Goal: Task Accomplishment & Management: Complete application form

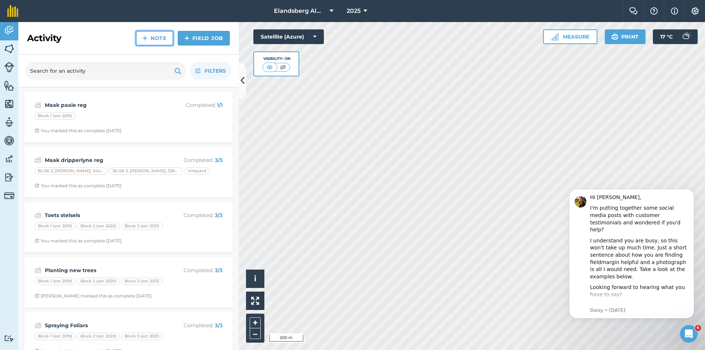
click at [157, 41] on link "Note" at bounding box center [154, 38] width 37 height 15
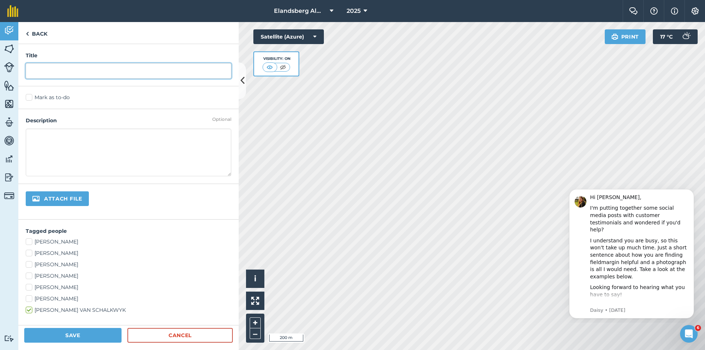
click at [77, 69] on input "text" at bounding box center [129, 70] width 206 height 15
type input "s"
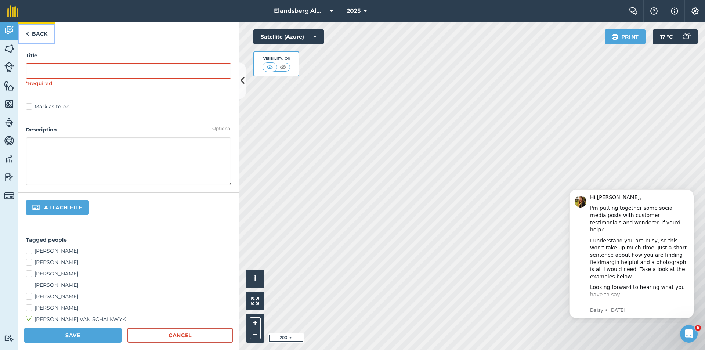
click at [32, 34] on link "Back" at bounding box center [36, 33] width 36 height 22
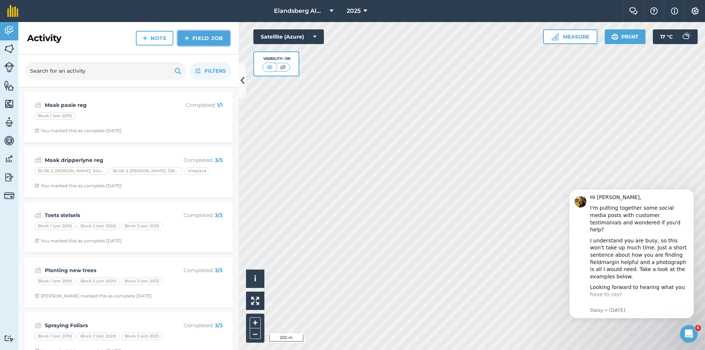
click at [193, 40] on link "Field Job" at bounding box center [204, 38] width 52 height 15
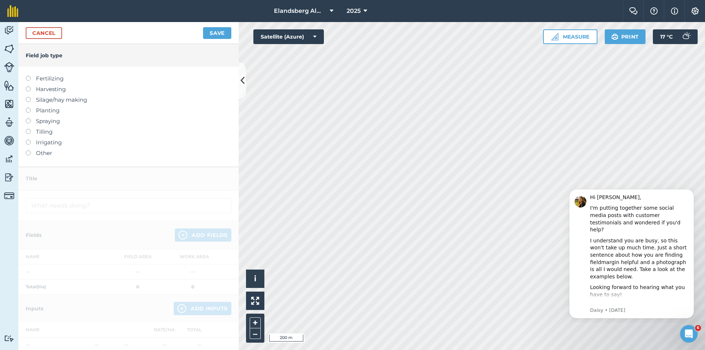
click at [46, 121] on label "Spraying" at bounding box center [129, 121] width 206 height 9
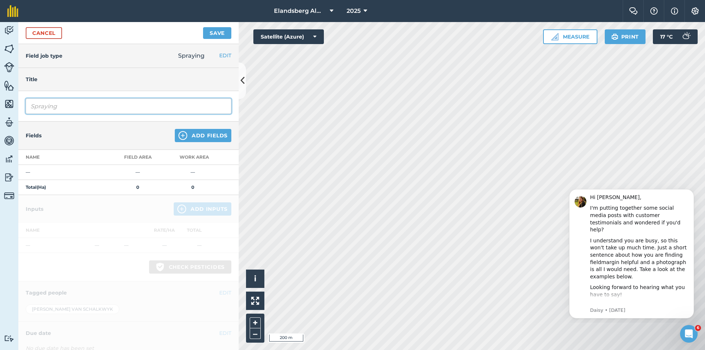
click at [65, 108] on input "Spraying" at bounding box center [129, 105] width 206 height 15
type input "S"
click at [29, 106] on input "riette met select" at bounding box center [129, 105] width 206 height 15
type input "verf riette met select"
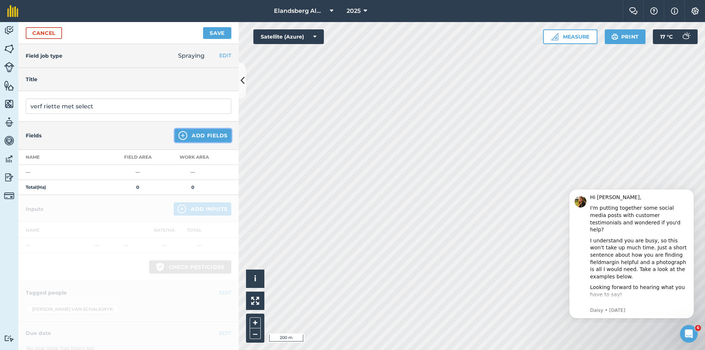
click at [196, 136] on button "Add Fields" at bounding box center [203, 135] width 57 height 13
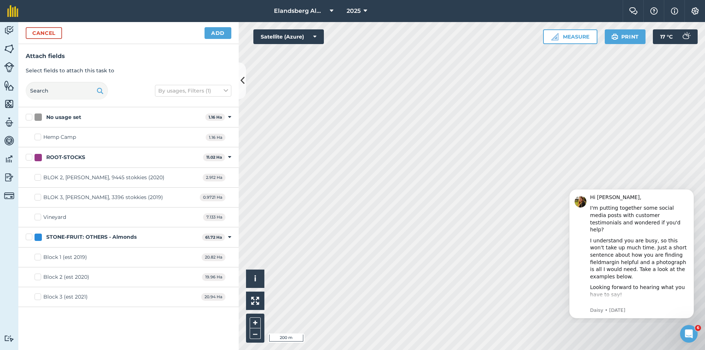
click at [39, 177] on label "BLOK 2, [PERSON_NAME], 9445 stokkies (2020)" at bounding box center [100, 178] width 130 height 8
click at [39, 177] on input "BLOK 2, [PERSON_NAME], 9445 stokkies (2020)" at bounding box center [37, 176] width 5 height 5
checkbox input "true"
click at [214, 36] on button "Add" at bounding box center [217, 33] width 27 height 12
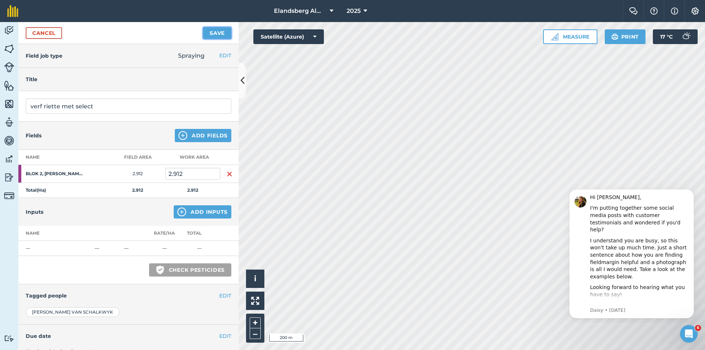
click at [214, 36] on button "Save" at bounding box center [217, 33] width 28 height 12
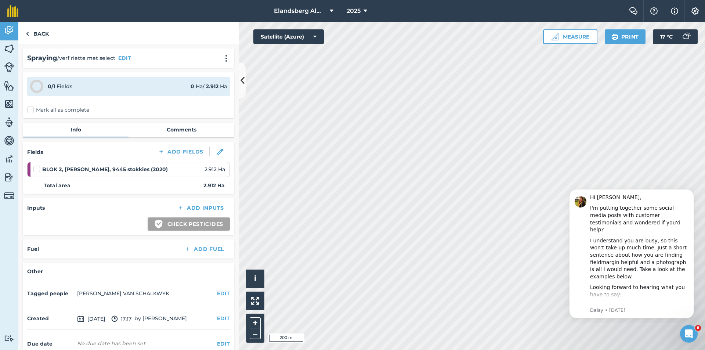
click at [36, 165] on label at bounding box center [37, 165] width 9 height 0
click at [36, 169] on input "checkbox" at bounding box center [35, 167] width 5 height 5
checkbox input "false"
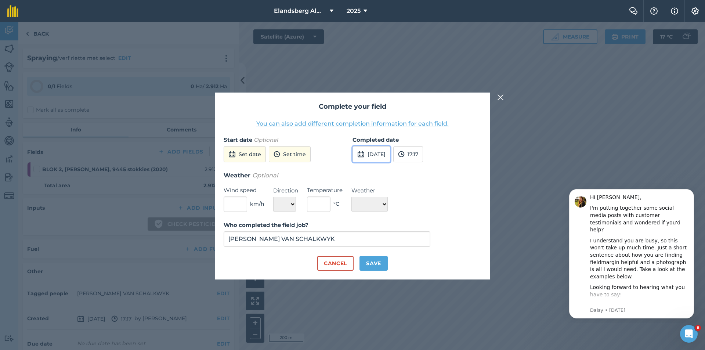
click at [378, 157] on button "[DATE]" at bounding box center [371, 154] width 38 height 16
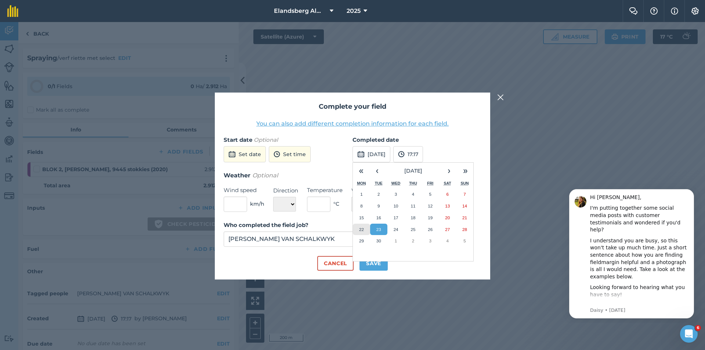
click at [361, 229] on abbr "22" at bounding box center [361, 229] width 5 height 5
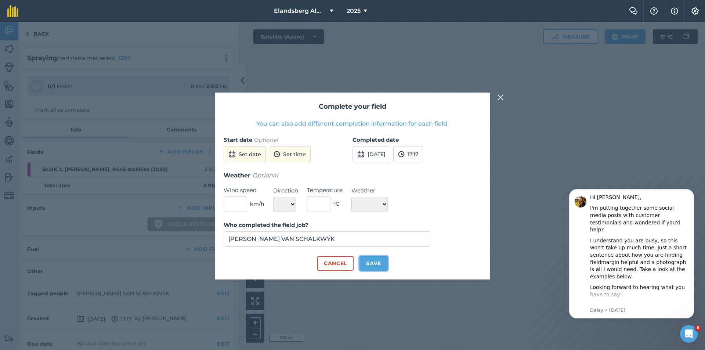
click at [367, 263] on button "Save" at bounding box center [373, 263] width 28 height 15
checkbox input "true"
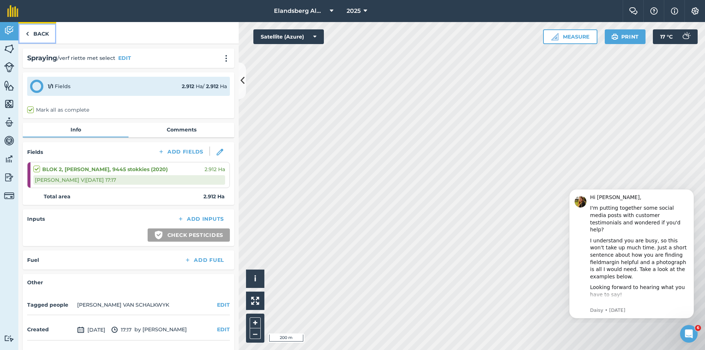
click at [38, 35] on link "Back" at bounding box center [37, 33] width 38 height 22
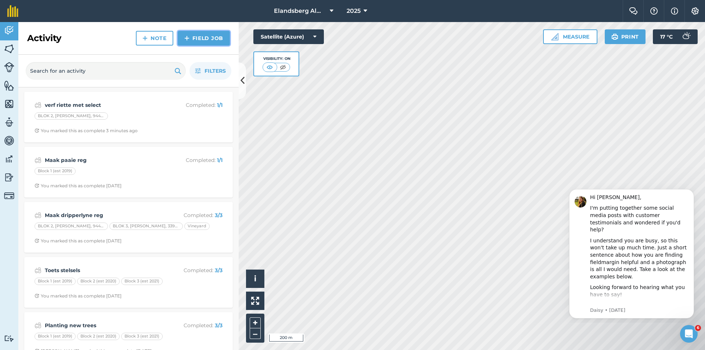
click at [195, 39] on link "Field Job" at bounding box center [204, 38] width 52 height 15
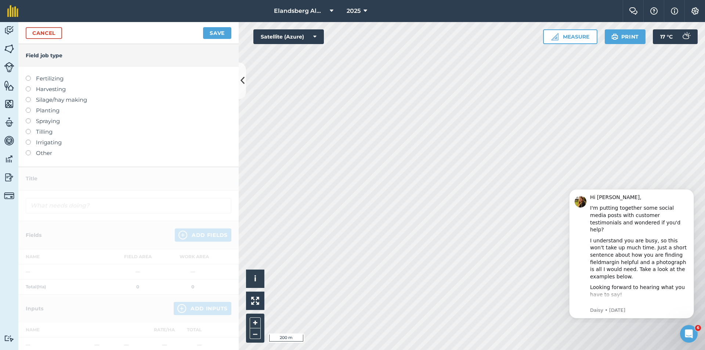
click at [48, 142] on label "Irrigating" at bounding box center [129, 142] width 206 height 9
type input "Irrigating"
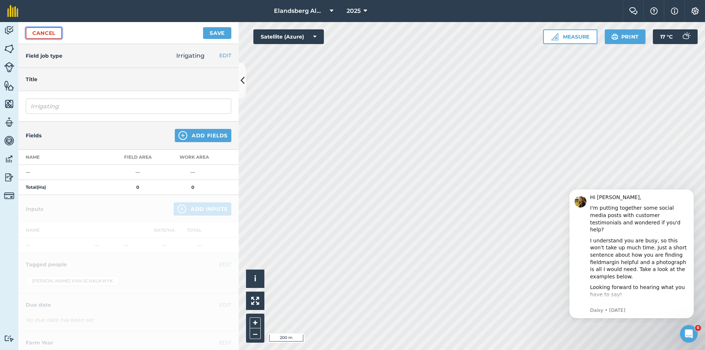
click at [39, 31] on link "Cancel" at bounding box center [44, 33] width 36 height 12
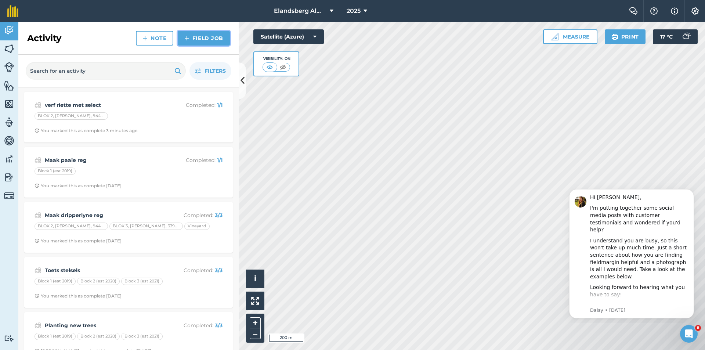
click at [207, 40] on link "Field Job" at bounding box center [204, 38] width 52 height 15
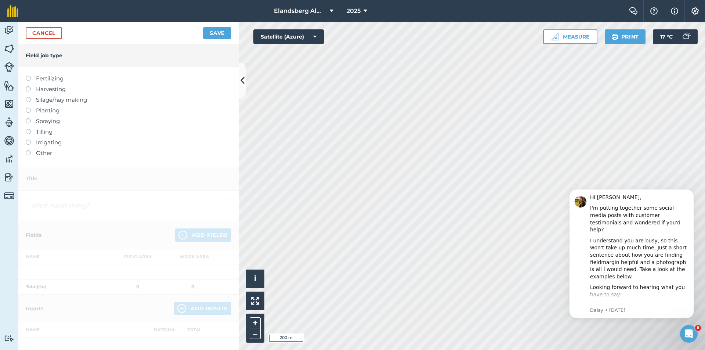
click at [48, 141] on label "Irrigating" at bounding box center [129, 142] width 206 height 9
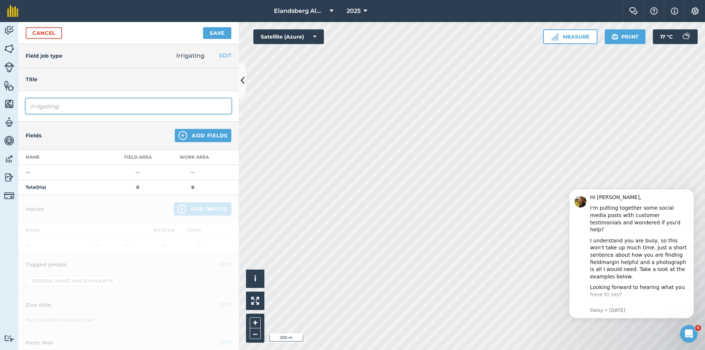
click at [73, 109] on input "Irrigating" at bounding box center [129, 105] width 206 height 15
type input "I"
click at [93, 107] on input "sit nuwe bearings op motor 1 en toets [PERSON_NAME]" at bounding box center [129, 105] width 206 height 15
type input "sit nuwe bearings op amandel motor 1 en toets [PERSON_NAME]"
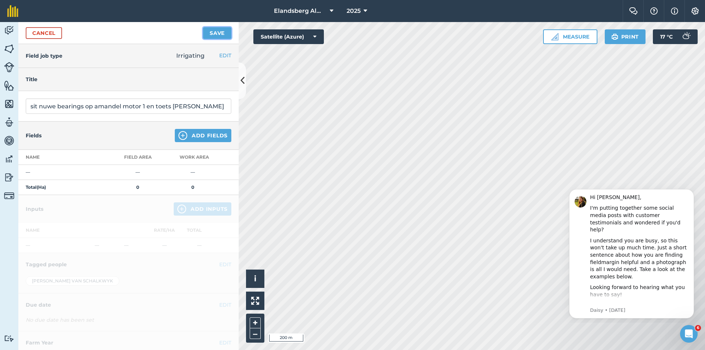
click at [215, 36] on button "Save" at bounding box center [217, 33] width 28 height 12
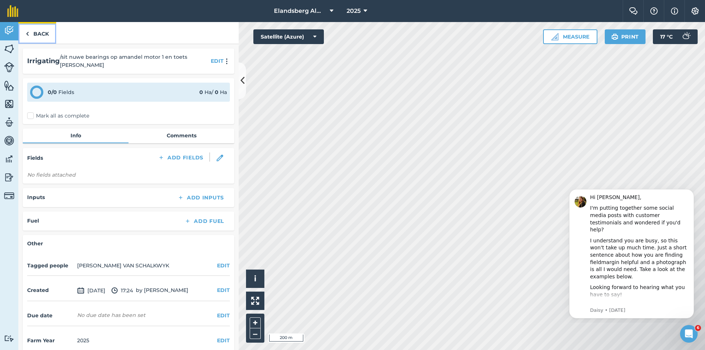
click at [45, 33] on link "Back" at bounding box center [37, 33] width 38 height 22
